Goal: Information Seeking & Learning: Check status

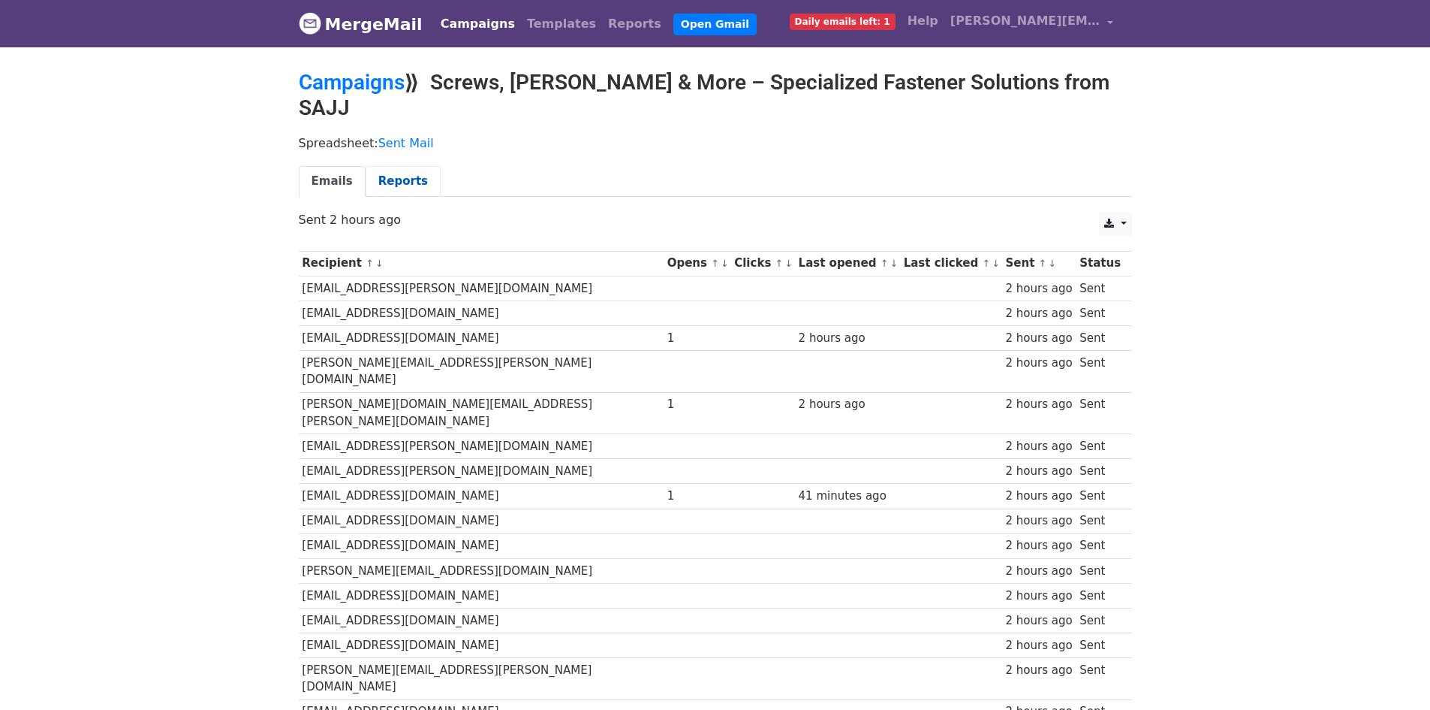
click at [391, 166] on link "Reports" at bounding box center [403, 181] width 75 height 31
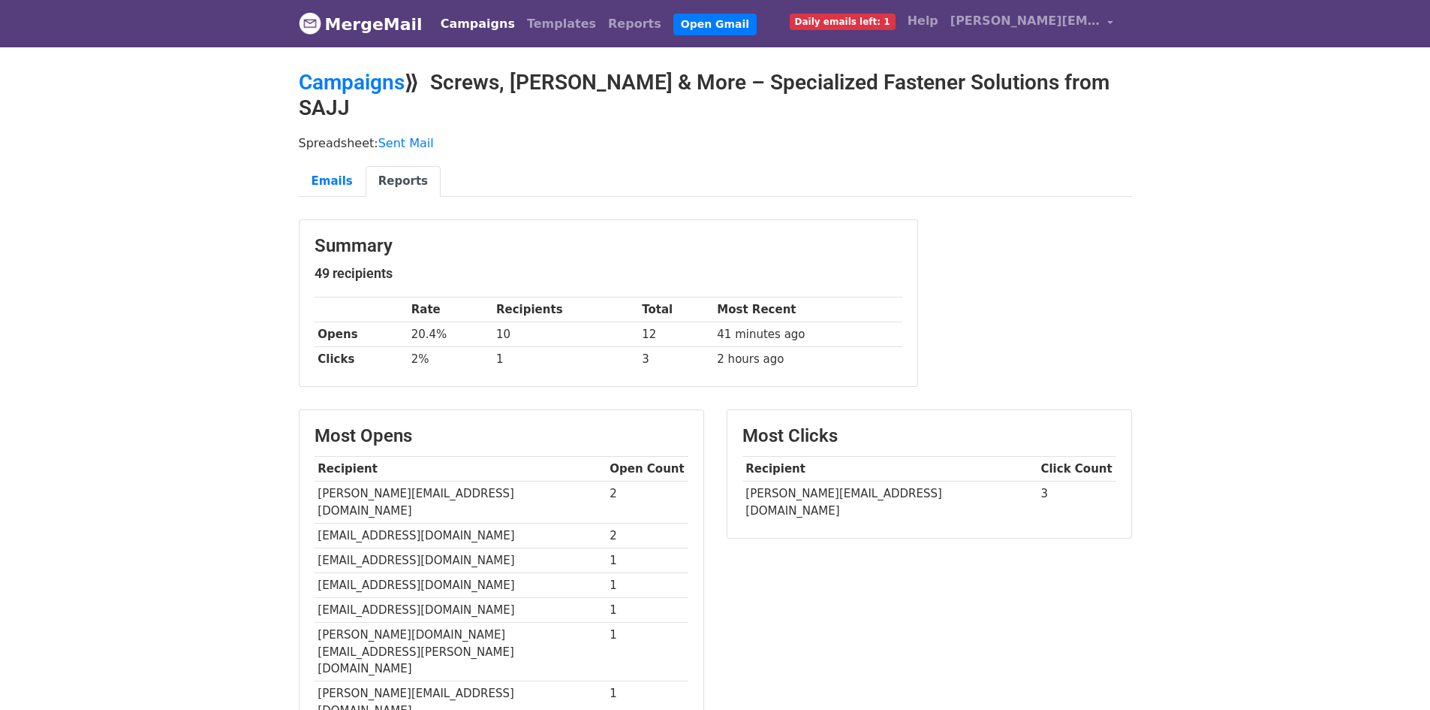
click at [372, 21] on link "MergeMail" at bounding box center [361, 24] width 124 height 32
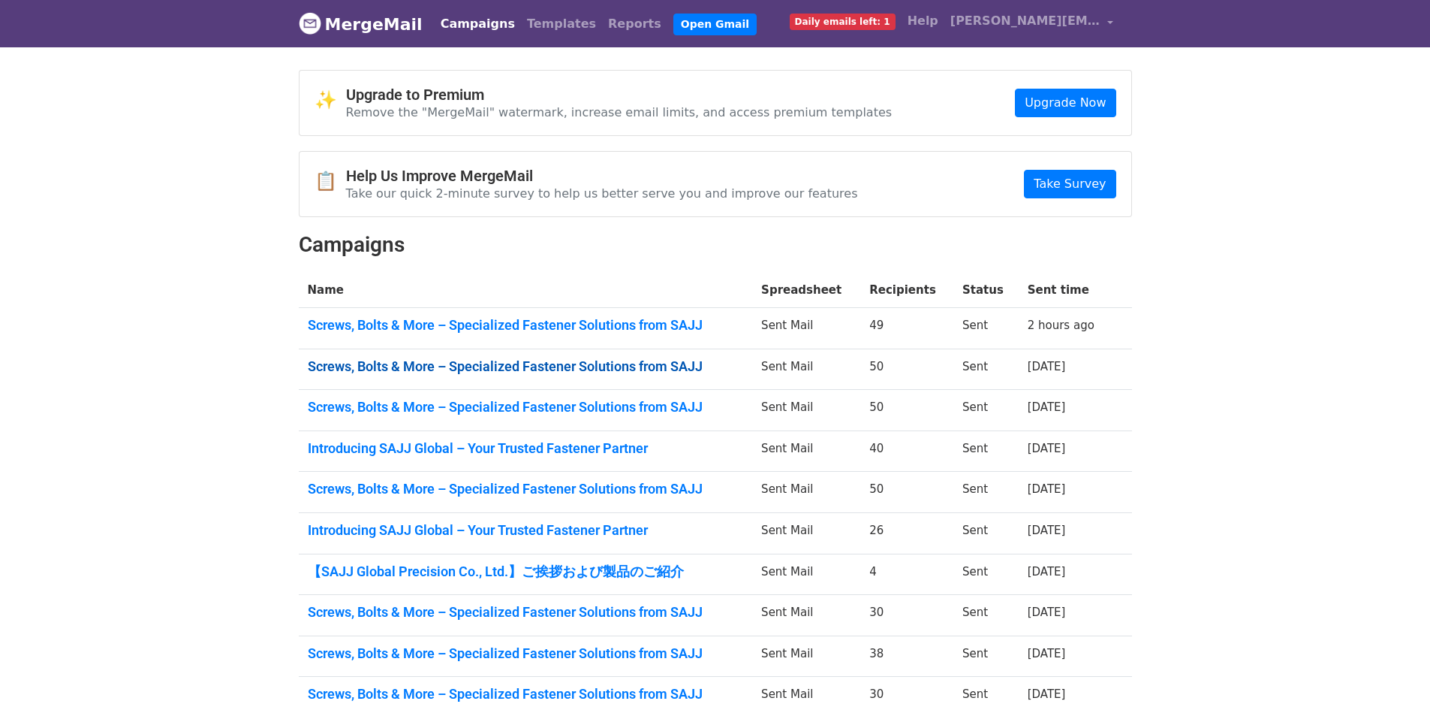
click at [463, 358] on link "Screws, Bolts & More – Specialized Fastener Solutions from SAJJ" at bounding box center [526, 366] width 436 height 17
click at [625, 401] on link "Screws, Bolts & More – Specialized Fastener Solutions from SAJJ" at bounding box center [526, 407] width 436 height 17
click at [649, 568] on link "【SAJJ Global Precision Co., Ltd.】ご挨拶および製品のご紹介" at bounding box center [526, 571] width 436 height 17
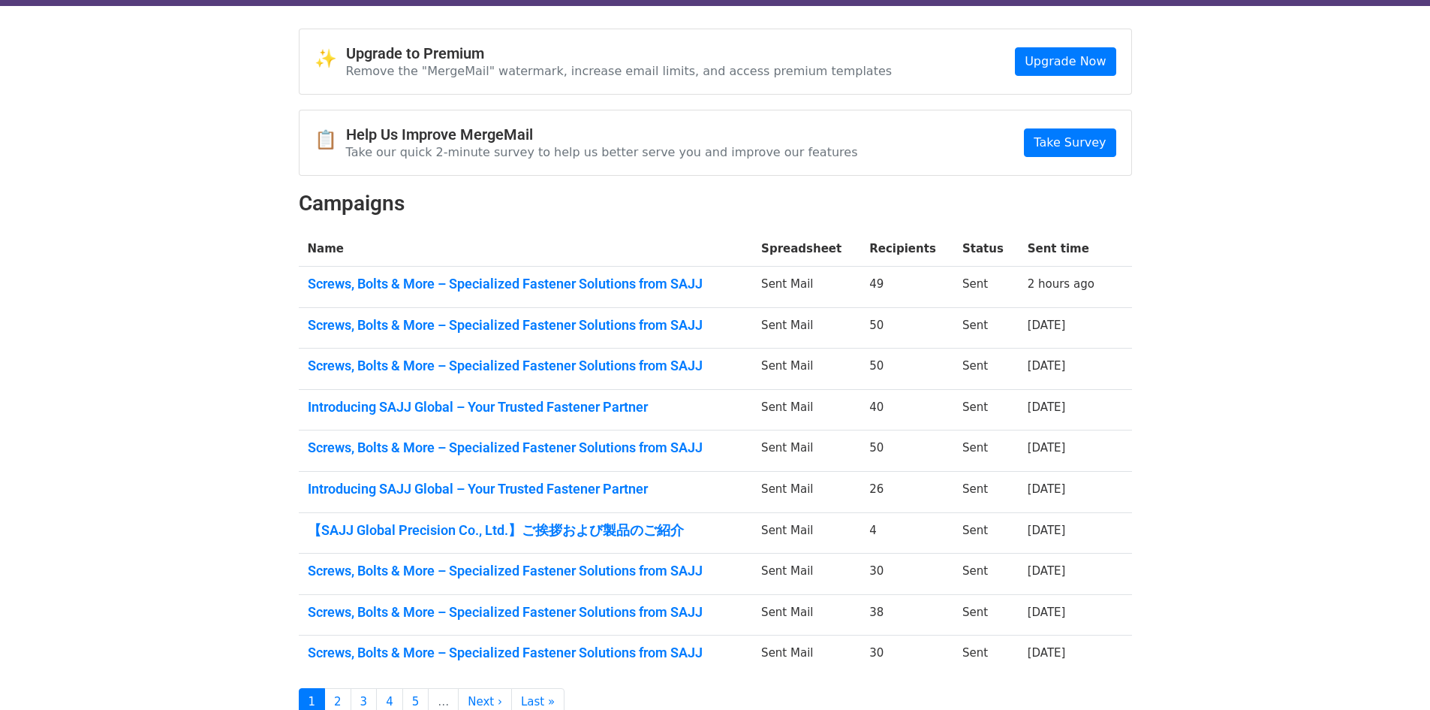
scroll to position [150, 0]
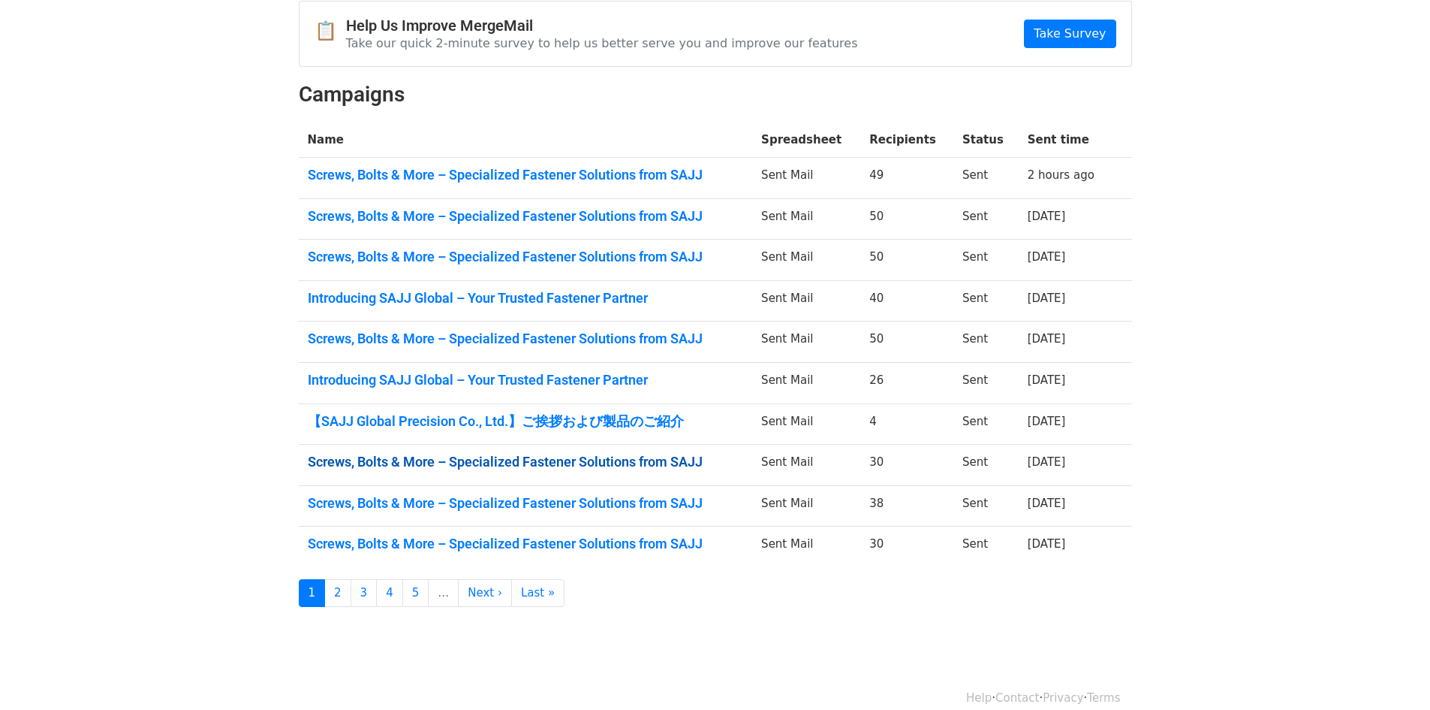
click at [618, 466] on link "Screws, Bolts & More – Specialized Fastener Solutions from SAJJ" at bounding box center [526, 461] width 436 height 17
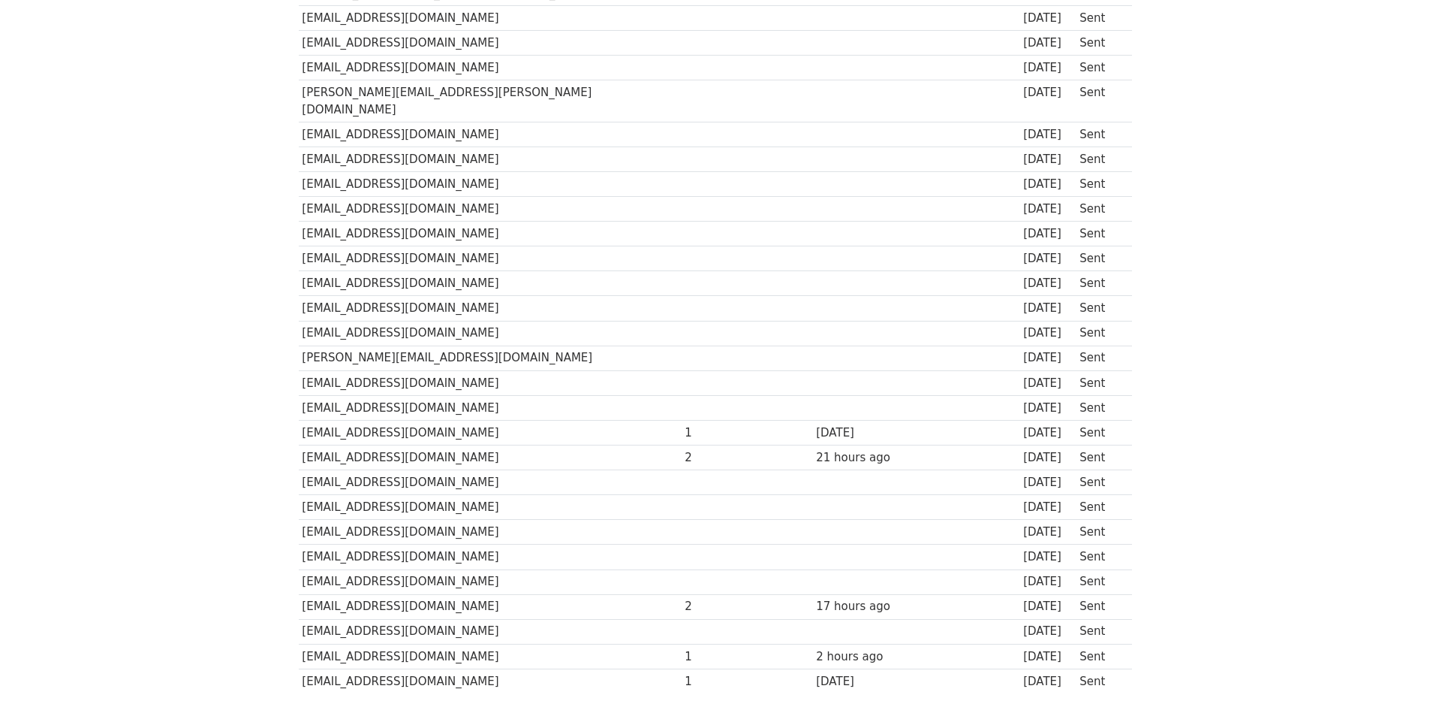
scroll to position [916, 0]
